Goal: Task Accomplishment & Management: Manage account settings

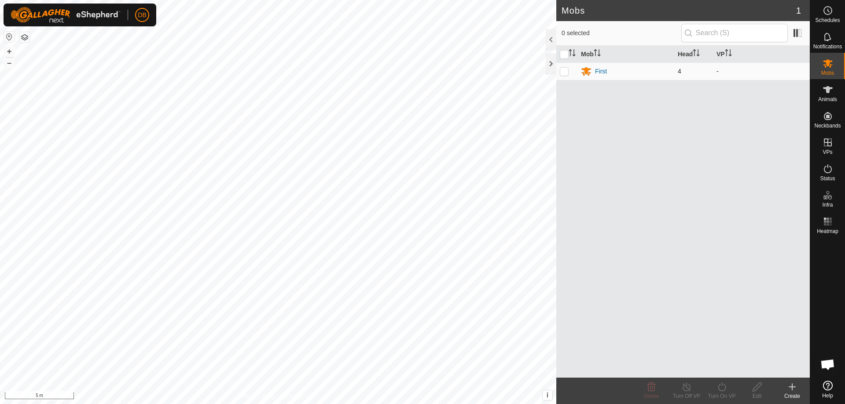
click at [565, 72] on p-checkbox at bounding box center [564, 71] width 9 height 7
checkbox input "true"
click at [824, 92] on icon at bounding box center [828, 90] width 11 height 11
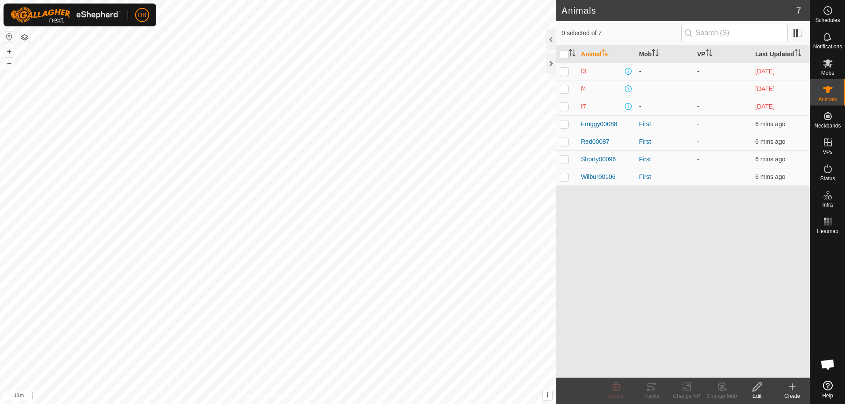
click at [25, 35] on button "button" at bounding box center [24, 37] width 11 height 11
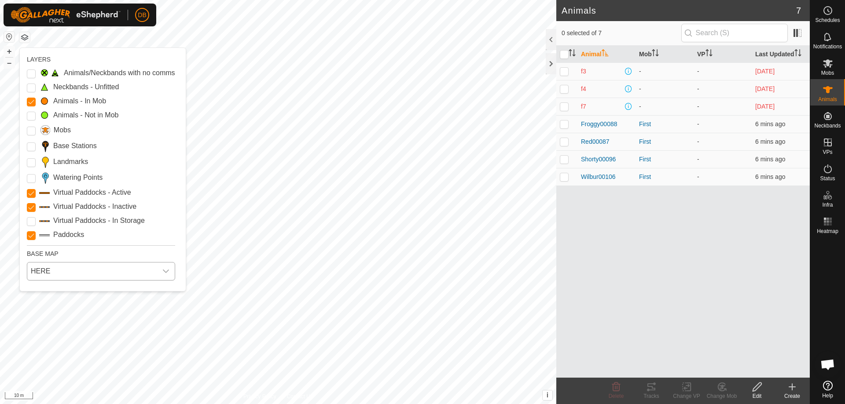
click at [59, 272] on span "HERE" at bounding box center [92, 272] width 130 height 18
click at [55, 291] on li "Azure" at bounding box center [100, 292] width 144 height 18
click at [565, 124] on p-checkbox at bounding box center [564, 124] width 9 height 7
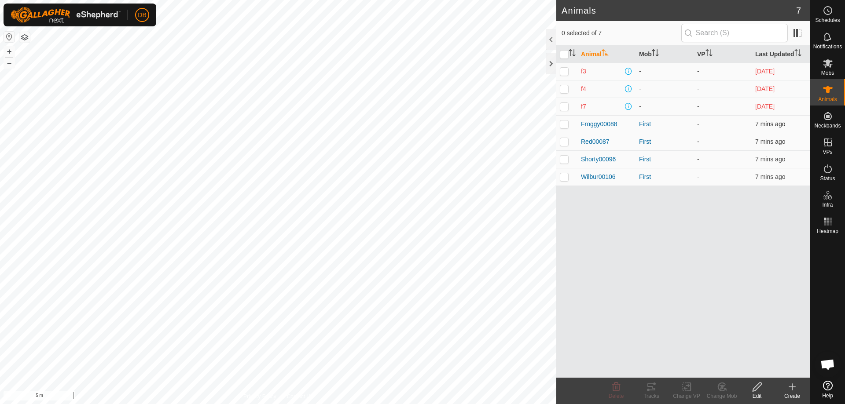
checkbox input "true"
click at [564, 141] on p-checkbox at bounding box center [564, 141] width 9 height 7
checkbox input "true"
click at [563, 162] on p-checkbox at bounding box center [564, 159] width 9 height 7
checkbox input "true"
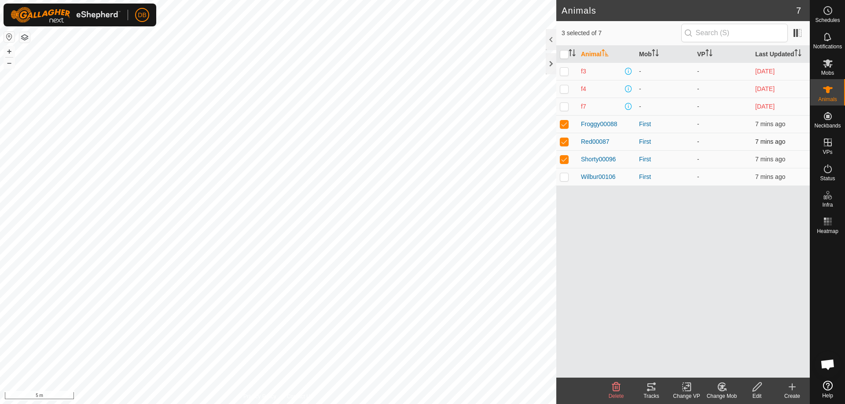
click at [562, 141] on p-checkbox at bounding box center [564, 141] width 9 height 7
checkbox input "false"
click at [563, 125] on p-checkbox at bounding box center [564, 124] width 9 height 7
checkbox input "false"
click at [565, 178] on p-checkbox at bounding box center [564, 176] width 9 height 7
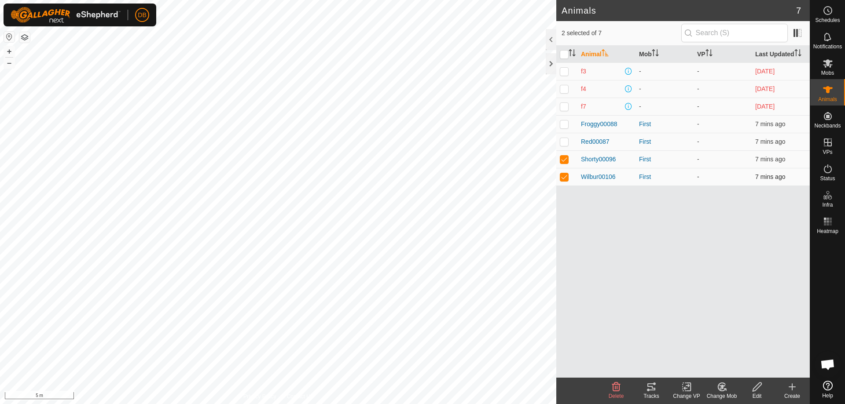
click at [565, 173] on p-tablecheckbox at bounding box center [564, 176] width 9 height 7
checkbox input "false"
click at [565, 158] on p-checkbox at bounding box center [564, 159] width 9 height 7
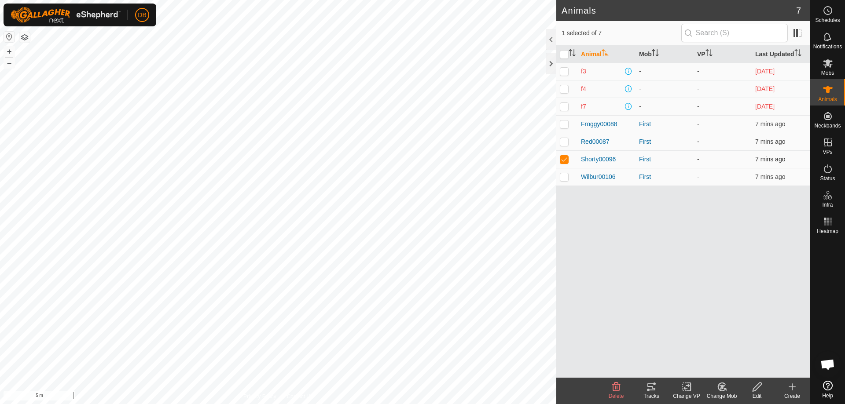
checkbox input "false"
click at [563, 125] on p-checkbox at bounding box center [564, 124] width 9 height 7
checkbox input "false"
click at [562, 143] on p-checkbox at bounding box center [564, 141] width 9 height 7
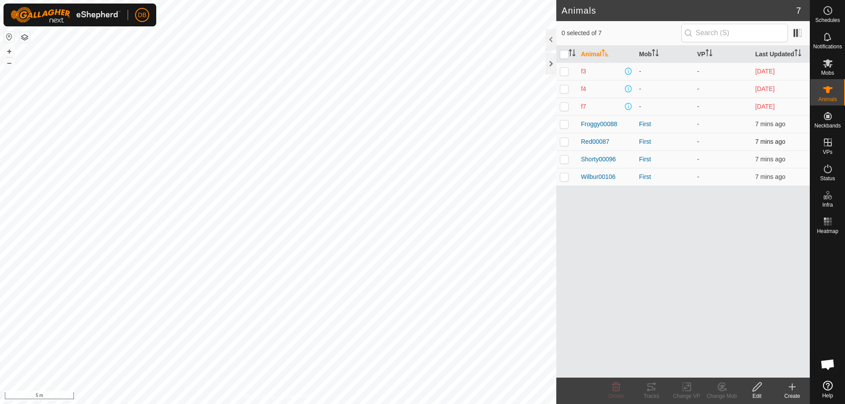
checkbox input "true"
click at [565, 156] on p-tablecheckbox at bounding box center [564, 159] width 9 height 7
checkbox input "true"
click at [565, 139] on p-checkbox at bounding box center [564, 141] width 9 height 7
checkbox input "false"
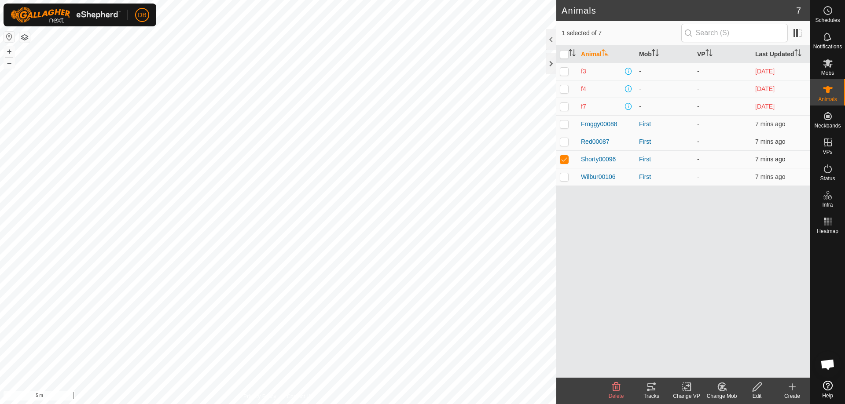
click at [565, 156] on p-tablecheckbox at bounding box center [564, 159] width 9 height 7
checkbox input "false"
click at [823, 230] on span "Heatmap" at bounding box center [828, 231] width 22 height 5
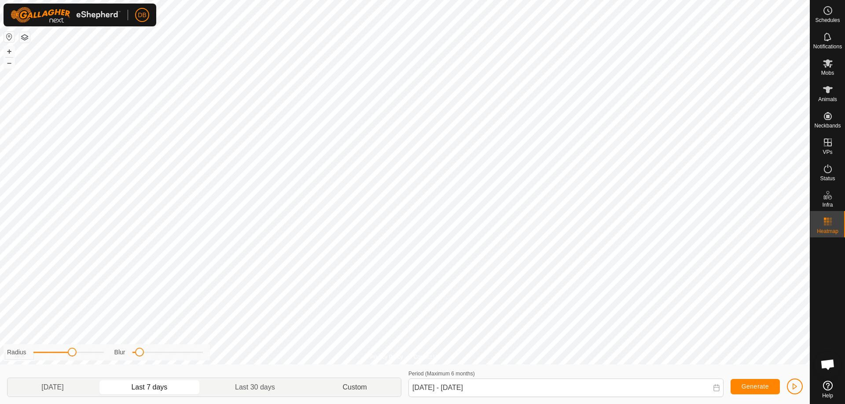
click at [352, 387] on p-togglebutton "Custom" at bounding box center [355, 387] width 92 height 18
click at [832, 225] on icon at bounding box center [828, 222] width 11 height 11
click at [824, 230] on span "Heatmap" at bounding box center [828, 231] width 22 height 5
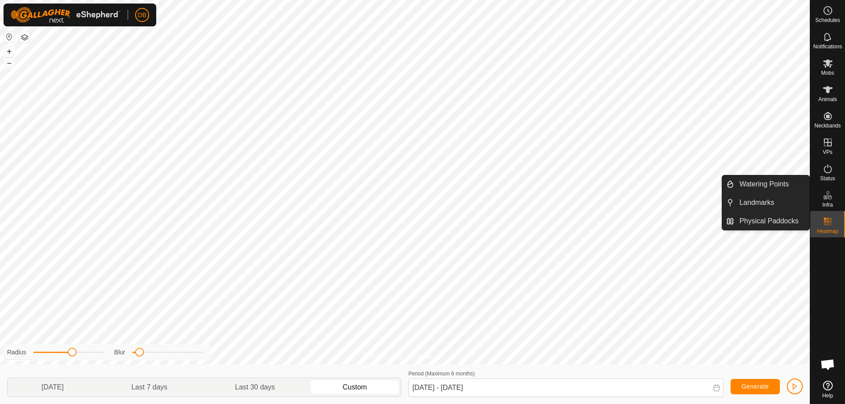
click at [827, 198] on icon at bounding box center [828, 195] width 11 height 11
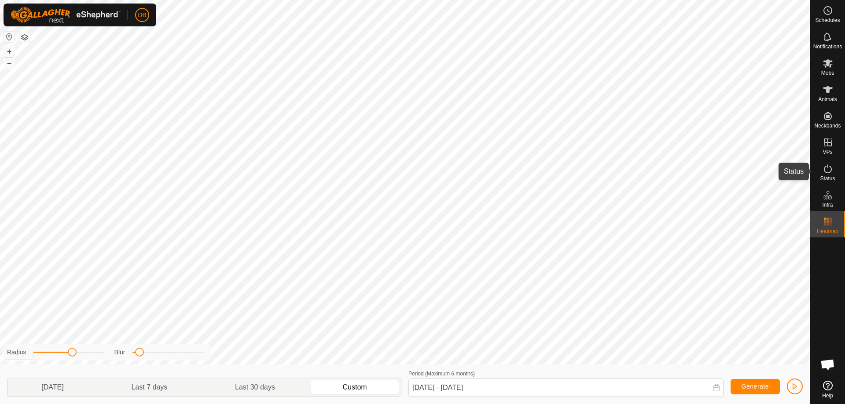
click at [828, 165] on icon at bounding box center [828, 169] width 11 height 11
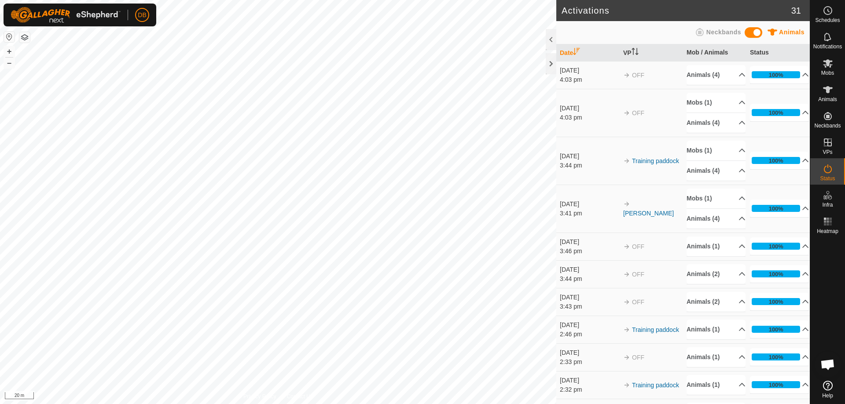
click at [825, 173] on icon at bounding box center [828, 169] width 11 height 11
click at [838, 261] on div at bounding box center [827, 308] width 35 height 140
click at [828, 46] on span "Notifications" at bounding box center [827, 46] width 29 height 5
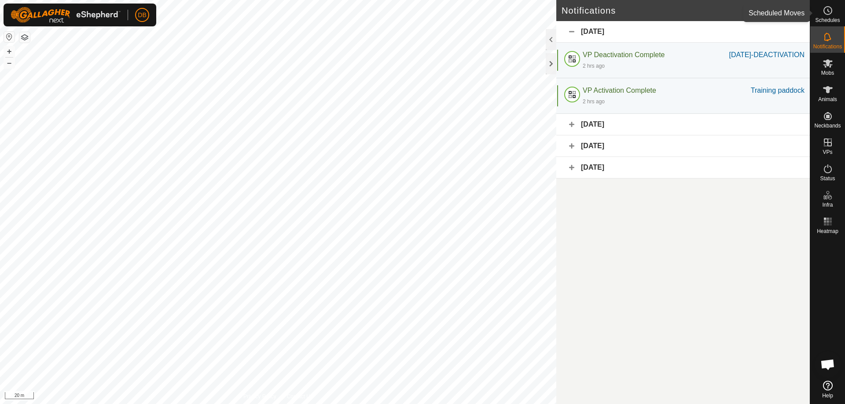
click at [830, 16] on es-schedule-vp-svg-icon at bounding box center [828, 11] width 16 height 14
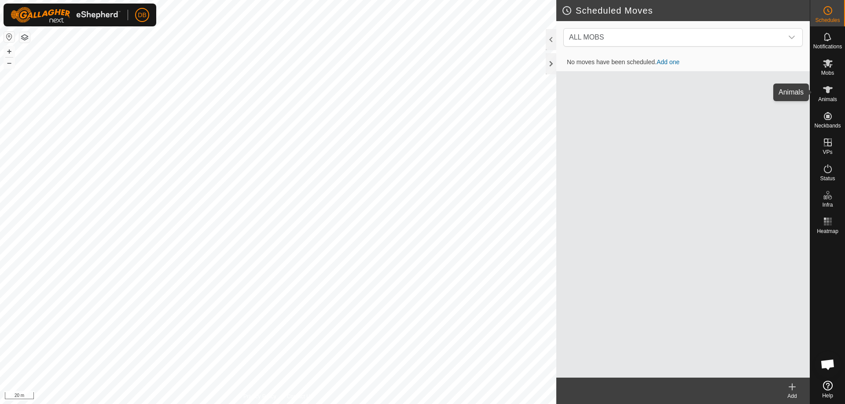
click at [832, 93] on icon at bounding box center [828, 90] width 11 height 11
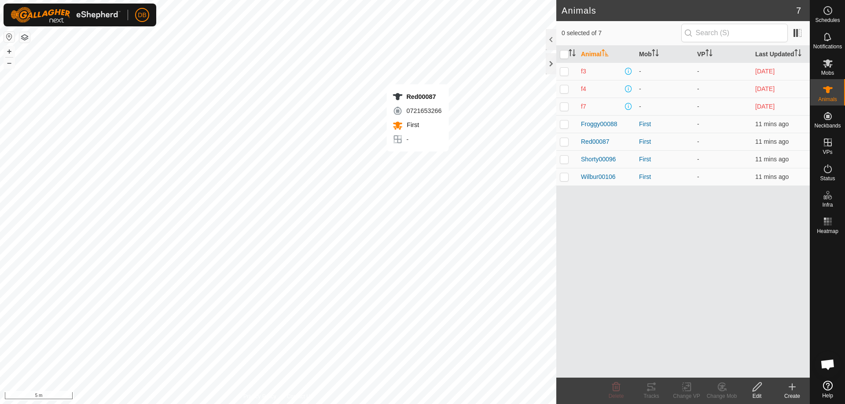
checkbox input "true"
click at [561, 178] on p-checkbox at bounding box center [564, 176] width 9 height 7
checkbox input "true"
click at [566, 139] on p-checkbox at bounding box center [564, 141] width 9 height 7
checkbox input "false"
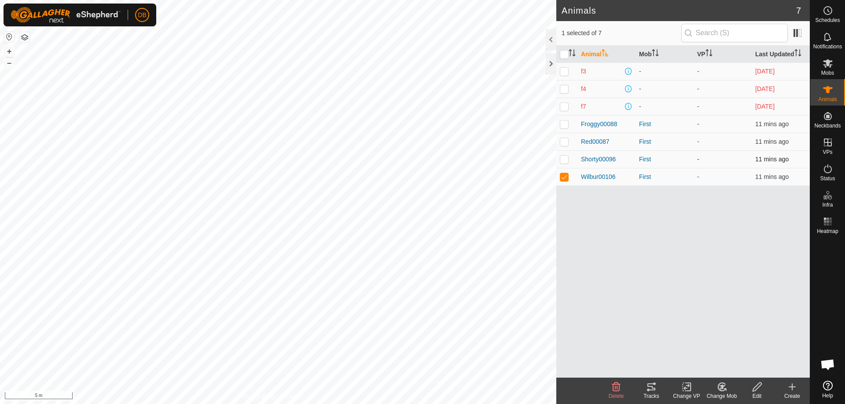
click at [565, 159] on p-checkbox at bounding box center [564, 159] width 9 height 7
checkbox input "true"
click at [565, 143] on p-checkbox at bounding box center [564, 141] width 9 height 7
checkbox input "true"
click at [564, 124] on p-checkbox at bounding box center [564, 124] width 9 height 7
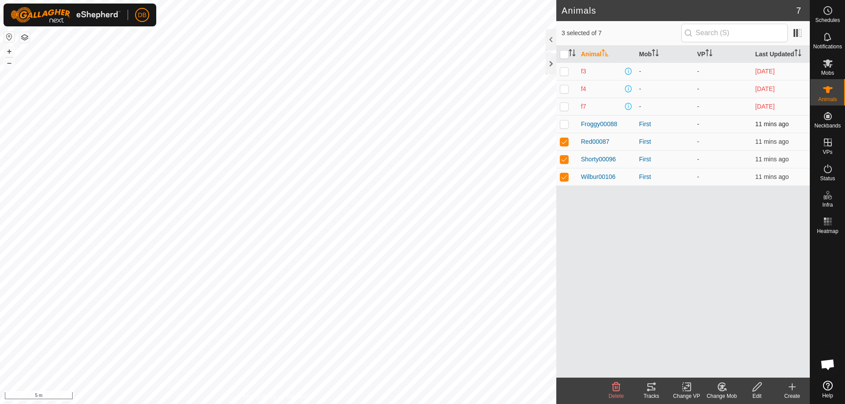
checkbox input "true"
click at [564, 175] on p-checkbox at bounding box center [564, 176] width 9 height 7
checkbox input "false"
click at [566, 121] on p-checkbox at bounding box center [564, 124] width 9 height 7
checkbox input "false"
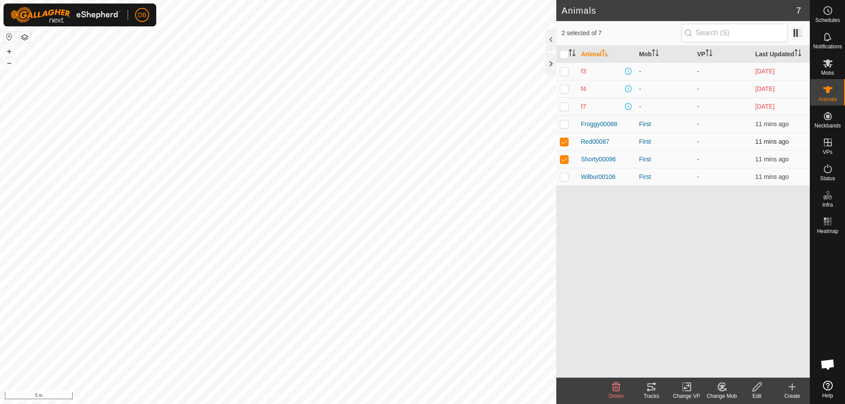
click at [561, 144] on p-checkbox at bounding box center [564, 141] width 9 height 7
checkbox input "false"
click at [562, 158] on p-checkbox at bounding box center [564, 159] width 9 height 7
checkbox input "false"
click at [566, 177] on p-checkbox at bounding box center [564, 176] width 9 height 7
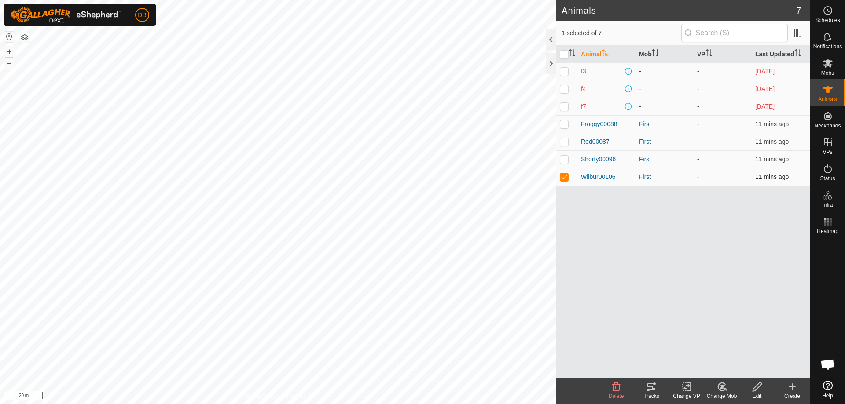
checkbox input "false"
click at [143, 14] on span "DB" at bounding box center [142, 15] width 8 height 9
click at [139, 14] on span "DB" at bounding box center [142, 15] width 8 height 9
click at [155, 53] on link "Settings" at bounding box center [182, 51] width 87 height 14
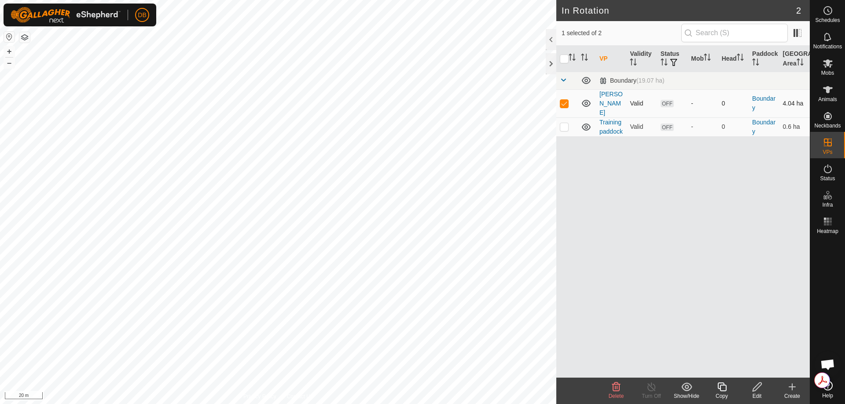
click at [584, 99] on icon at bounding box center [586, 103] width 11 height 11
click at [587, 103] on icon at bounding box center [586, 105] width 9 height 4
click at [587, 101] on icon at bounding box center [586, 103] width 11 height 11
click at [587, 103] on icon at bounding box center [586, 105] width 9 height 4
click at [586, 124] on icon at bounding box center [586, 127] width 11 height 11
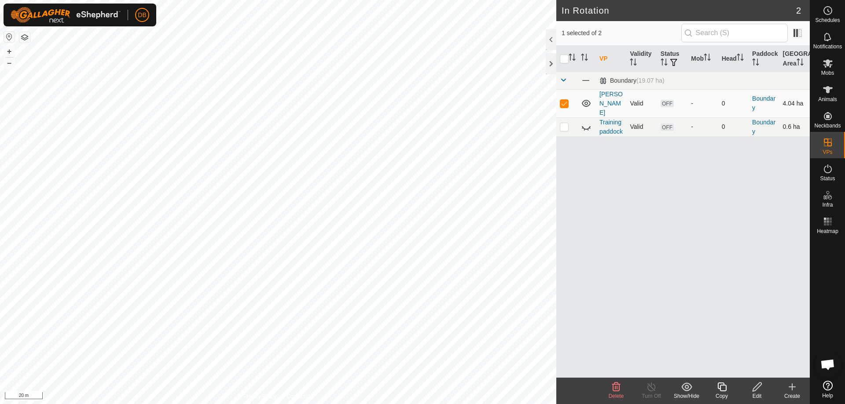
click at [586, 124] on icon at bounding box center [586, 127] width 11 height 11
click at [566, 100] on p-checkbox at bounding box center [564, 103] width 9 height 7
checkbox input "false"
click at [564, 123] on p-checkbox at bounding box center [564, 126] width 9 height 7
checkbox input "true"
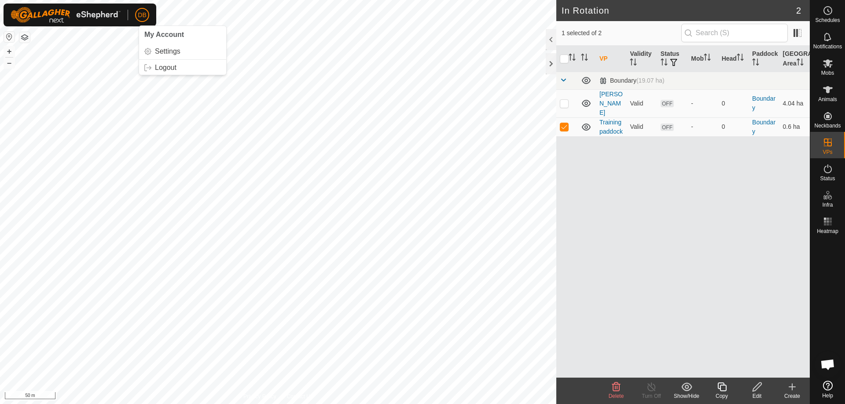
click at [151, 33] on span "My Account" at bounding box center [164, 34] width 40 height 7
click at [160, 55] on link "Settings" at bounding box center [182, 51] width 87 height 14
